Goal: Transaction & Acquisition: Purchase product/service

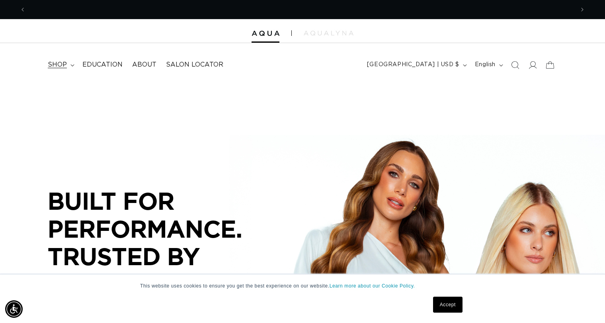
click at [66, 65] on span "shop" at bounding box center [57, 65] width 19 height 8
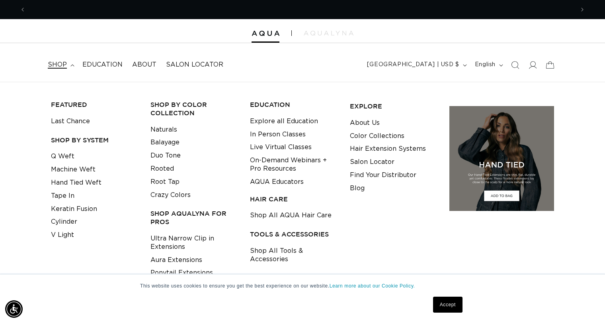
scroll to position [0, 1098]
click at [169, 128] on link "Naturals" at bounding box center [164, 129] width 27 height 13
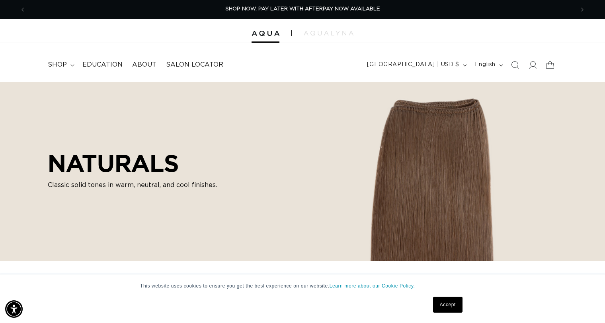
click at [59, 65] on span "shop" at bounding box center [57, 65] width 19 height 8
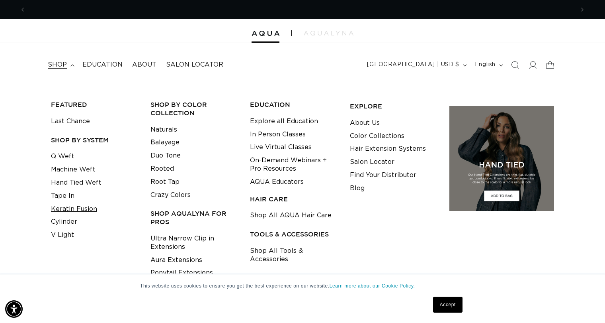
scroll to position [0, 1098]
click at [68, 223] on link "Cylinder" at bounding box center [64, 221] width 26 height 13
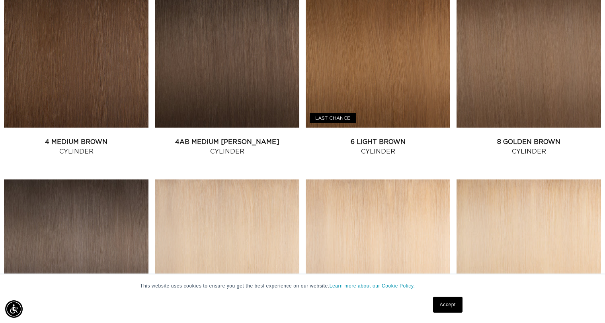
scroll to position [0, 1098]
click at [231, 137] on link "4AB Medium Ash Brown Cylinder" at bounding box center [227, 146] width 145 height 19
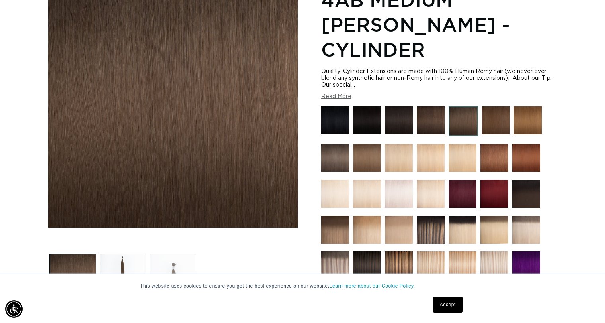
click at [178, 263] on button "Load image 3 in gallery view" at bounding box center [173, 277] width 46 height 46
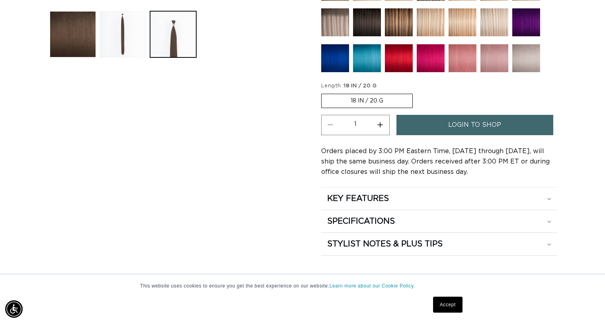
scroll to position [0, 1098]
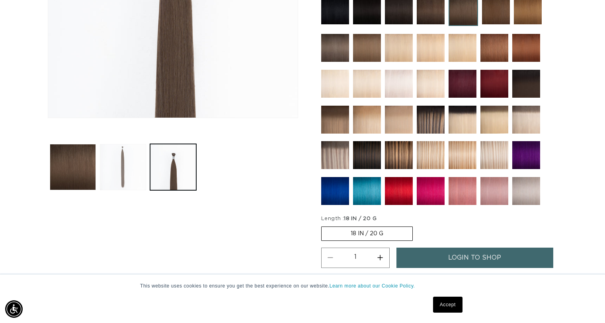
click at [116, 183] on button "Load image 2 in gallery view" at bounding box center [123, 167] width 46 height 46
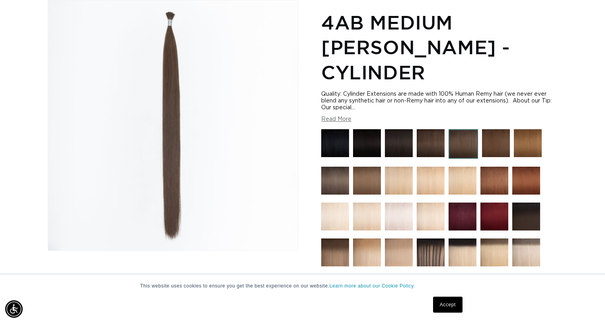
scroll to position [0, 0]
click at [494, 129] on img at bounding box center [496, 143] width 28 height 28
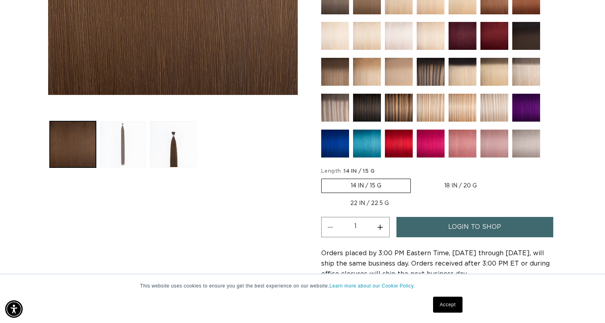
scroll to position [0, 549]
click at [139, 155] on button "Load image 2 in gallery view" at bounding box center [123, 144] width 46 height 46
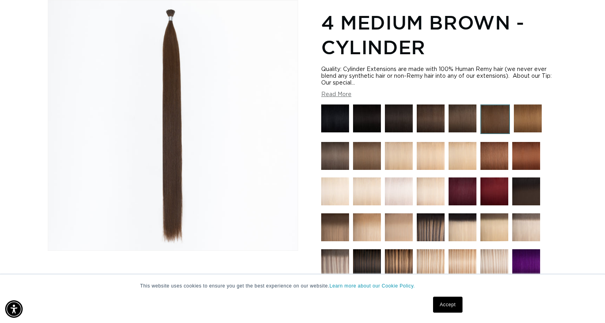
scroll to position [0, 1098]
click at [364, 151] on img at bounding box center [367, 156] width 28 height 28
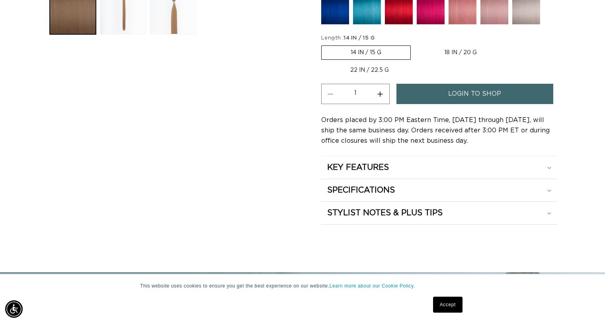
scroll to position [0, 549]
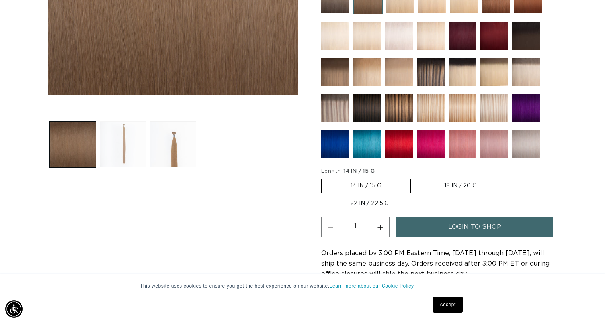
click at [124, 152] on button "Load image 2 in gallery view" at bounding box center [123, 144] width 46 height 46
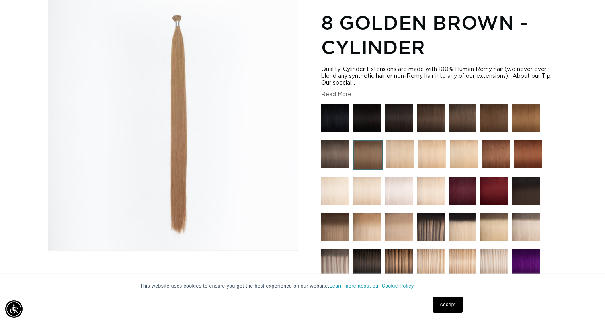
scroll to position [0, 0]
click at [518, 127] on img at bounding box center [527, 118] width 28 height 28
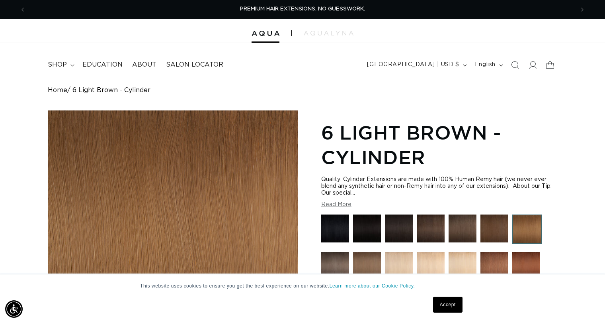
scroll to position [133, 0]
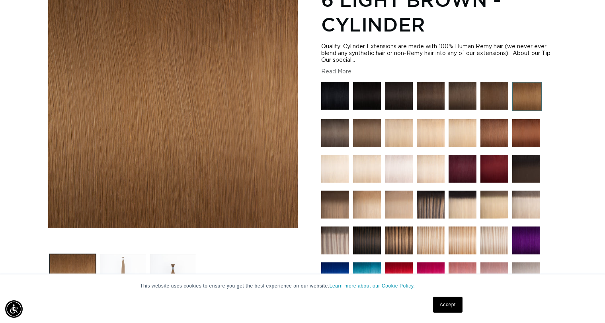
click at [126, 256] on button "Load image 2 in gallery view" at bounding box center [123, 277] width 46 height 46
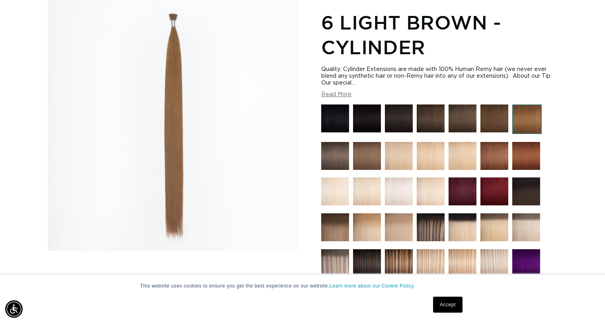
scroll to position [0, 1098]
click at [328, 229] on img at bounding box center [335, 227] width 28 height 28
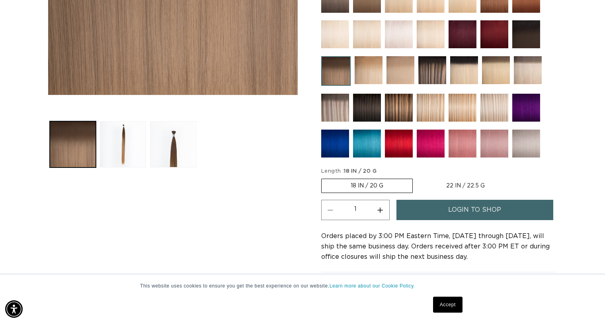
scroll to position [0, 1098]
click at [361, 106] on img at bounding box center [367, 108] width 28 height 28
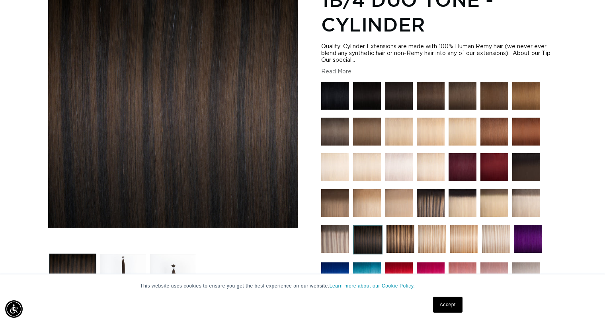
scroll to position [0, 549]
click at [128, 264] on button "Load image 2 in gallery view" at bounding box center [123, 277] width 46 height 46
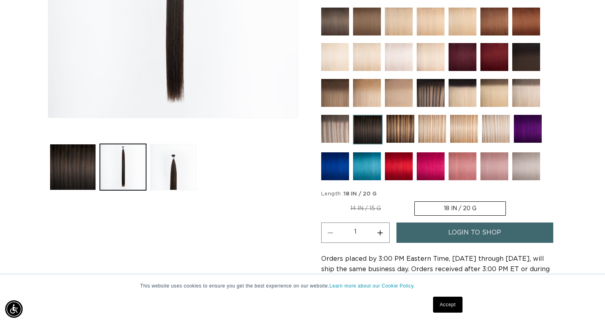
scroll to position [0, 0]
click at [433, 90] on img at bounding box center [431, 93] width 28 height 28
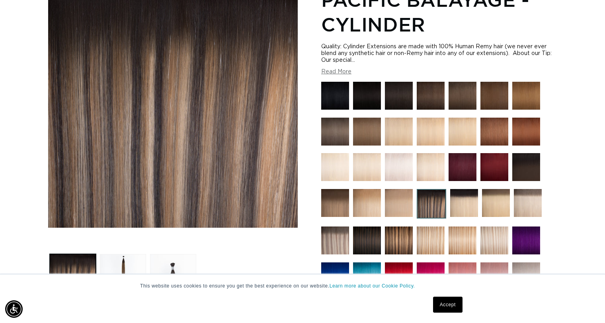
scroll to position [265, 0]
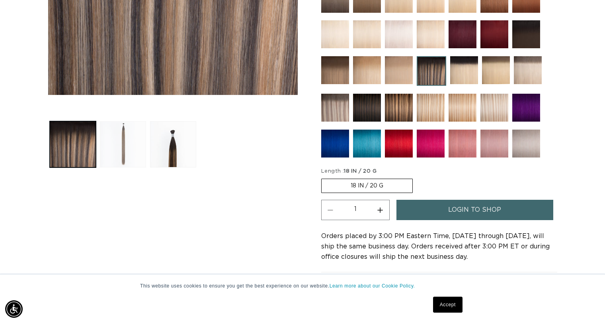
click at [128, 143] on button "Load image 2 in gallery view" at bounding box center [123, 144] width 46 height 46
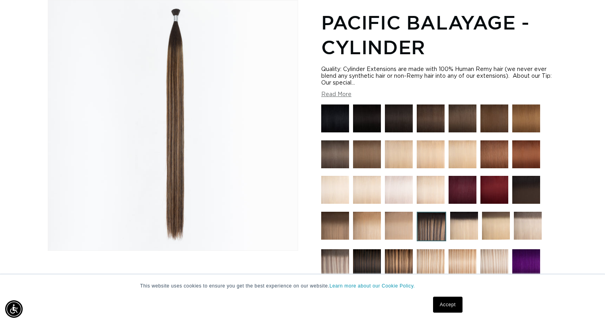
scroll to position [0, 1098]
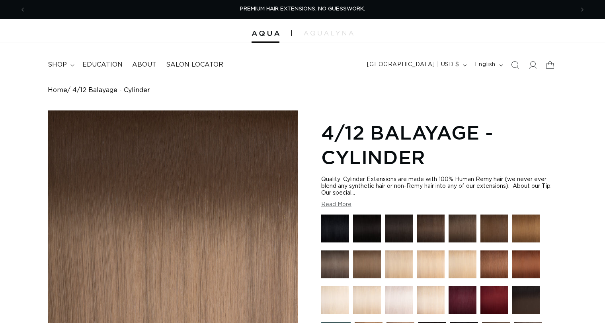
scroll to position [265, 0]
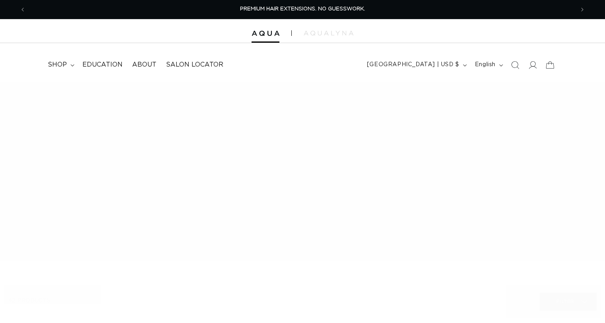
scroll to position [531, 0]
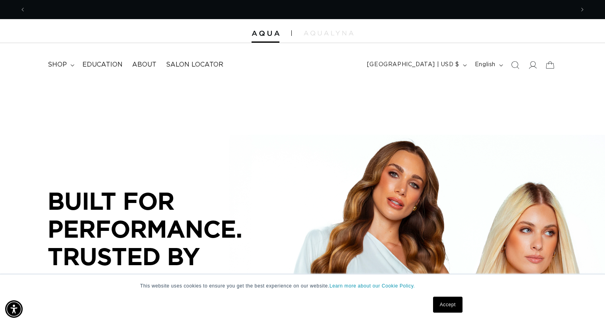
drag, startPoint x: 454, startPoint y: 308, endPoint x: 454, endPoint y: 299, distance: 9.6
click at [454, 308] on link "Accept" at bounding box center [447, 304] width 29 height 16
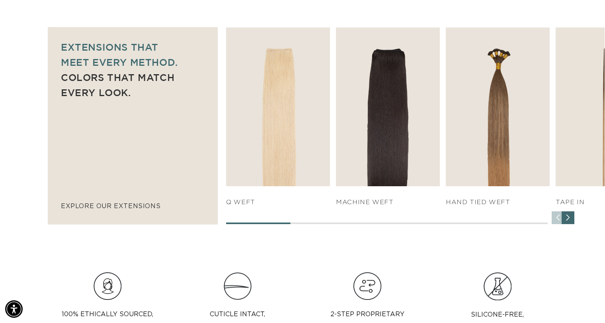
click at [567, 218] on div "Next slide" at bounding box center [568, 217] width 13 height 13
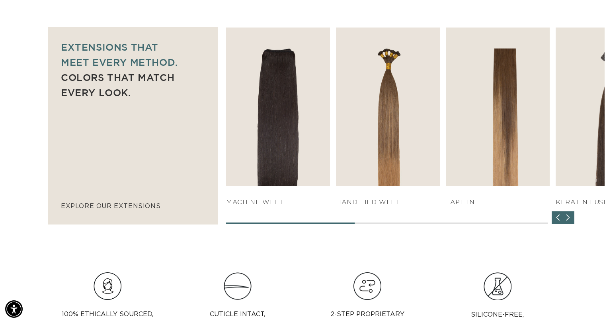
click at [567, 218] on div "Next slide" at bounding box center [568, 217] width 13 height 13
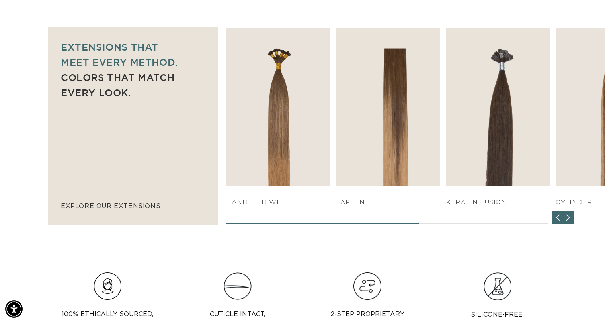
click at [567, 218] on div "Next slide" at bounding box center [568, 217] width 13 height 13
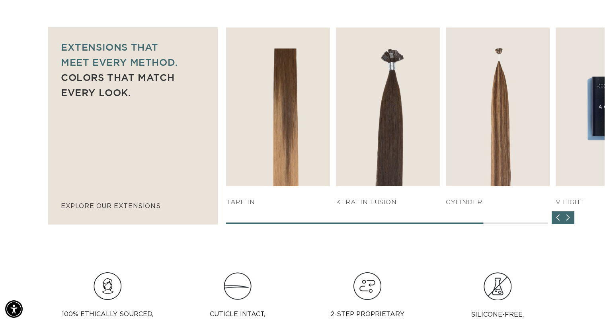
click at [567, 218] on div "Next slide" at bounding box center [568, 217] width 13 height 13
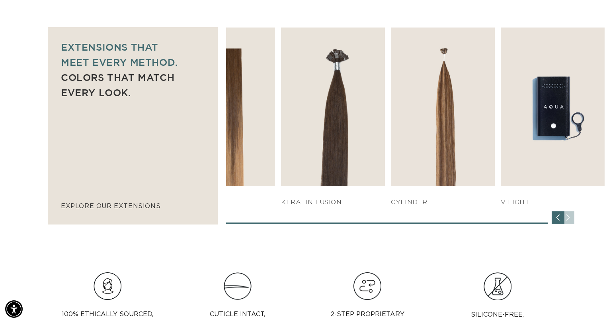
click at [567, 218] on div "SHOP NOW q weft SHOP NOW Machine Weft SHOP NOW" at bounding box center [415, 125] width 379 height 196
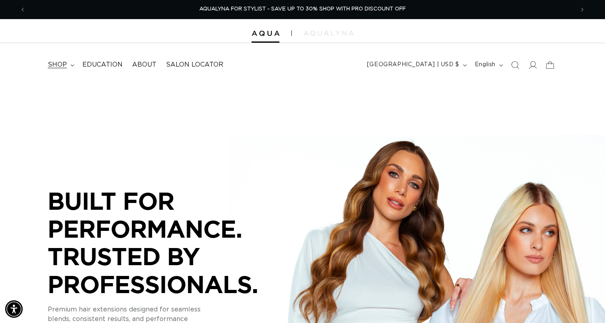
click at [51, 65] on span "shop" at bounding box center [57, 65] width 19 height 8
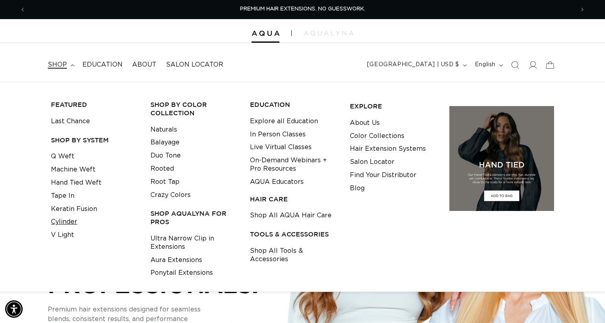
click at [65, 220] on link "Cylinder" at bounding box center [64, 221] width 26 height 13
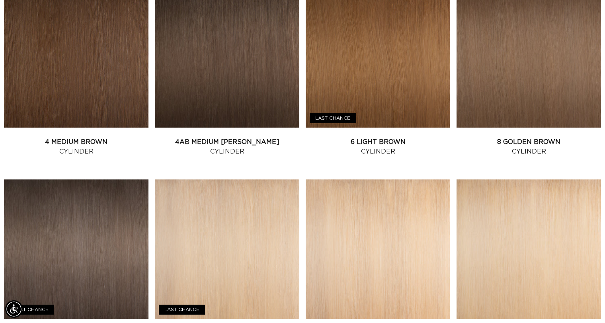
scroll to position [398, 0]
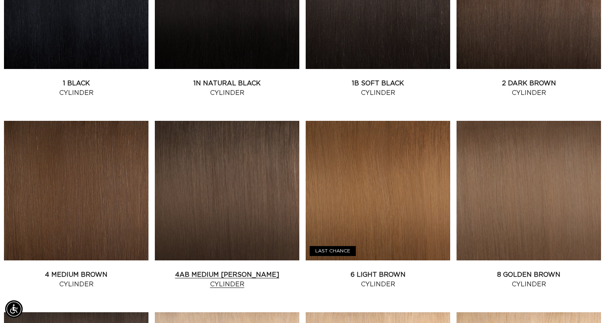
click at [259, 270] on link "4AB Medium Ash Brown Cylinder" at bounding box center [227, 279] width 145 height 19
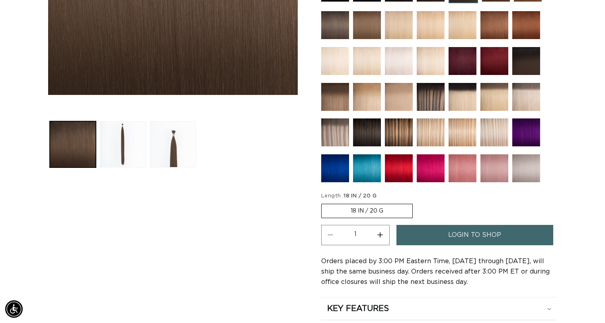
scroll to position [398, 0]
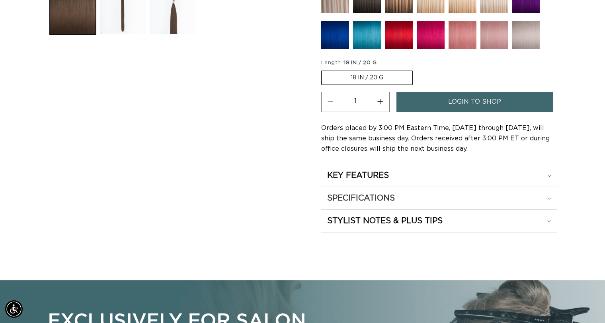
click at [466, 193] on div "SPECIFICATIONS" at bounding box center [439, 198] width 224 height 10
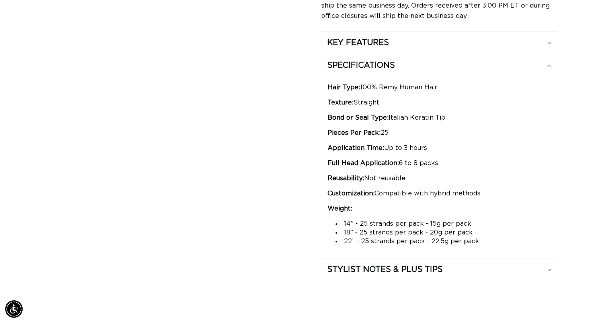
scroll to position [0, 0]
